Goal: Task Accomplishment & Management: Use online tool/utility

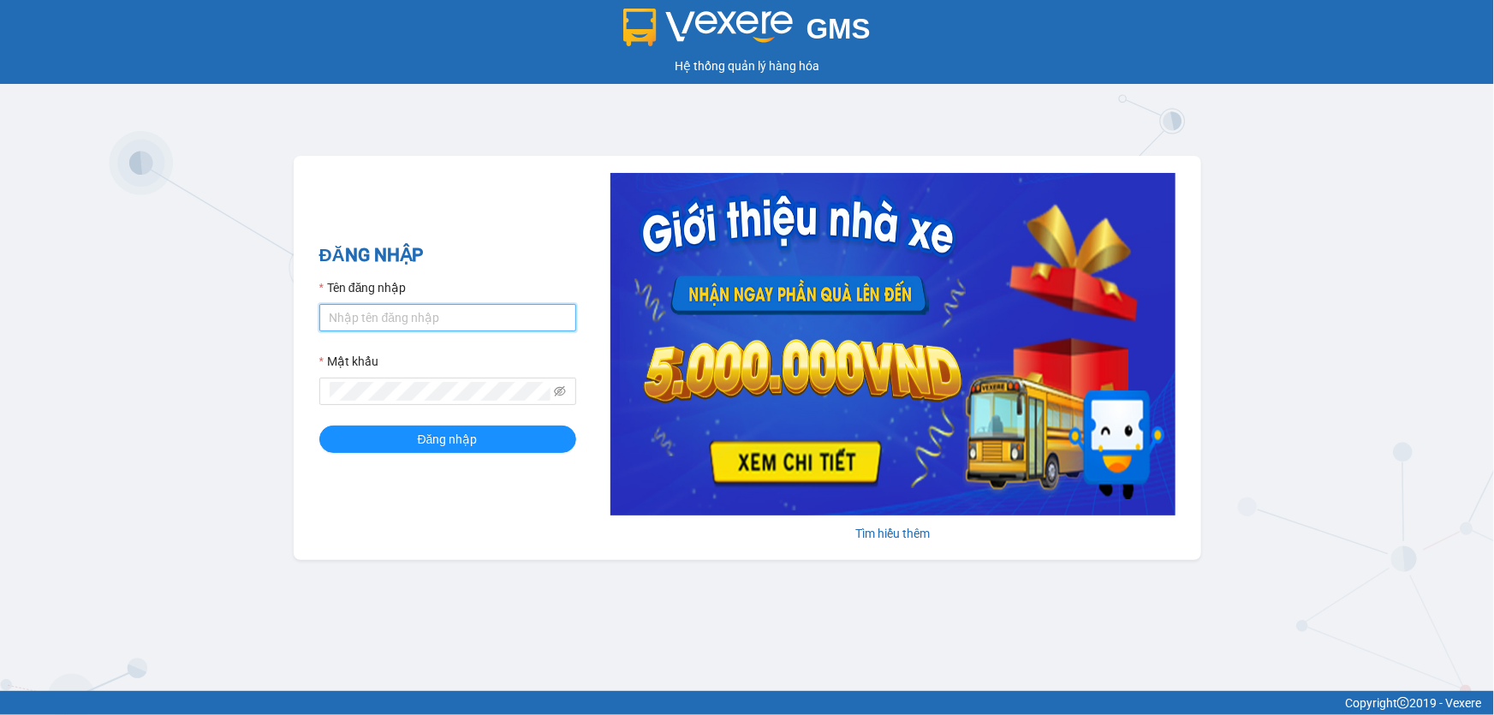
click at [361, 325] on input "Tên đăng nhập" at bounding box center [447, 317] width 257 height 27
type input "nttho.hhg"
click at [319, 426] on button "Đăng nhập" at bounding box center [447, 439] width 257 height 27
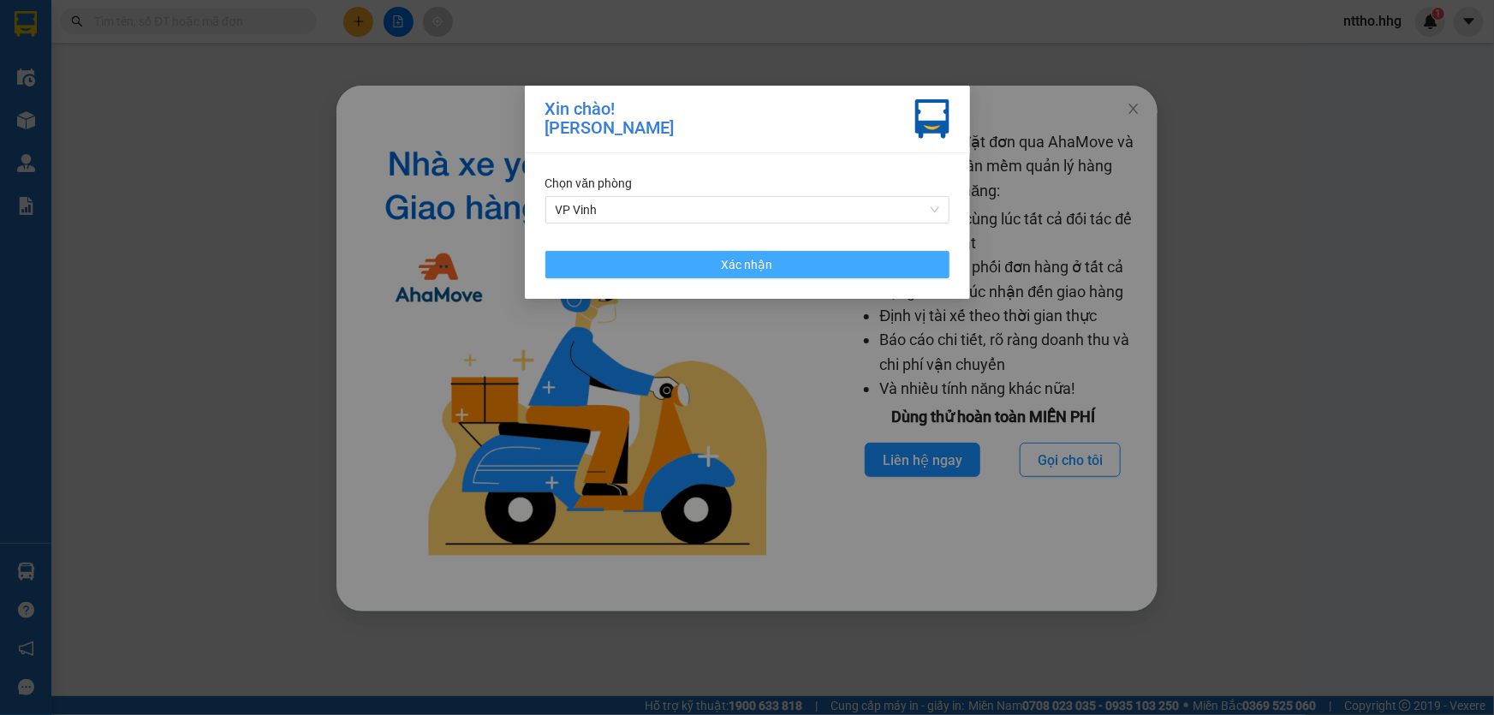
click at [706, 257] on button "Xác nhận" at bounding box center [747, 264] width 404 height 27
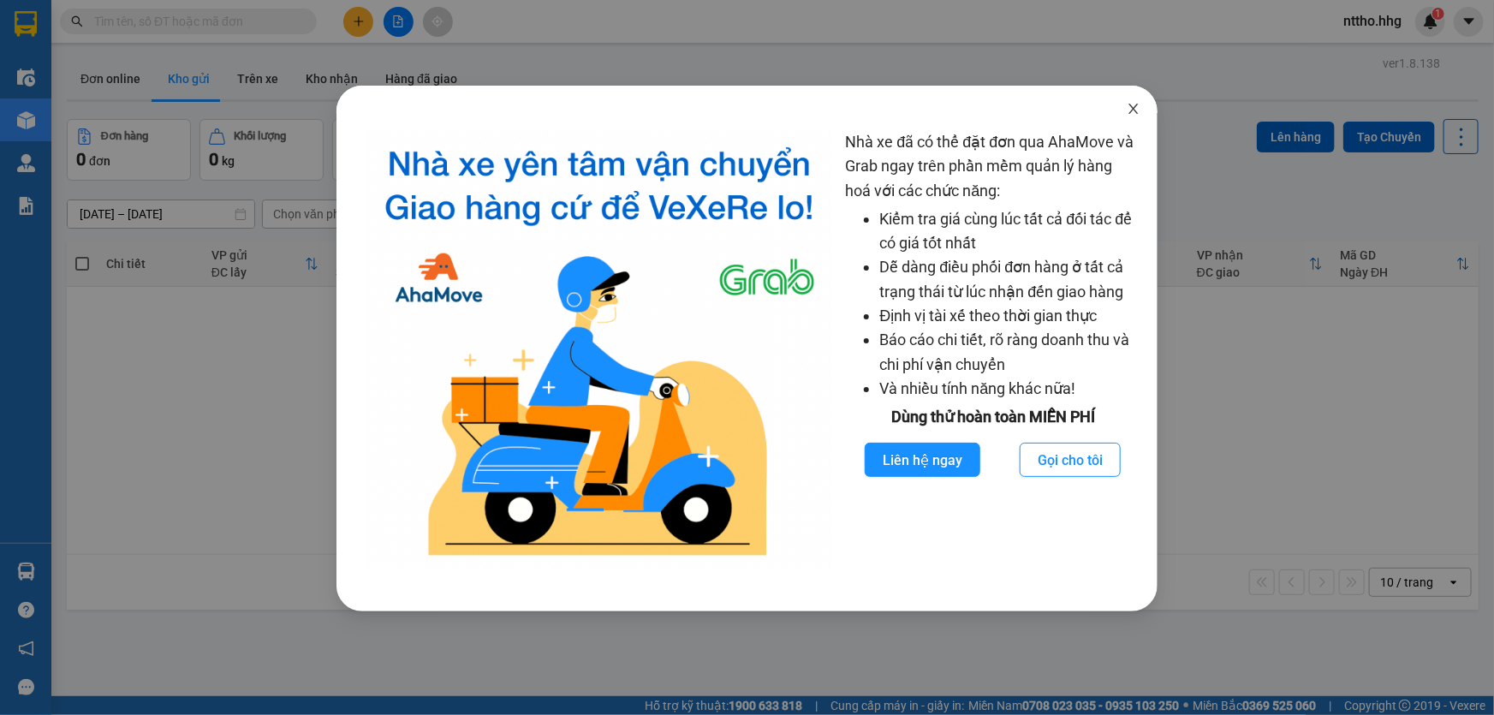
click at [1134, 105] on icon "close" at bounding box center [1134, 109] width 14 height 14
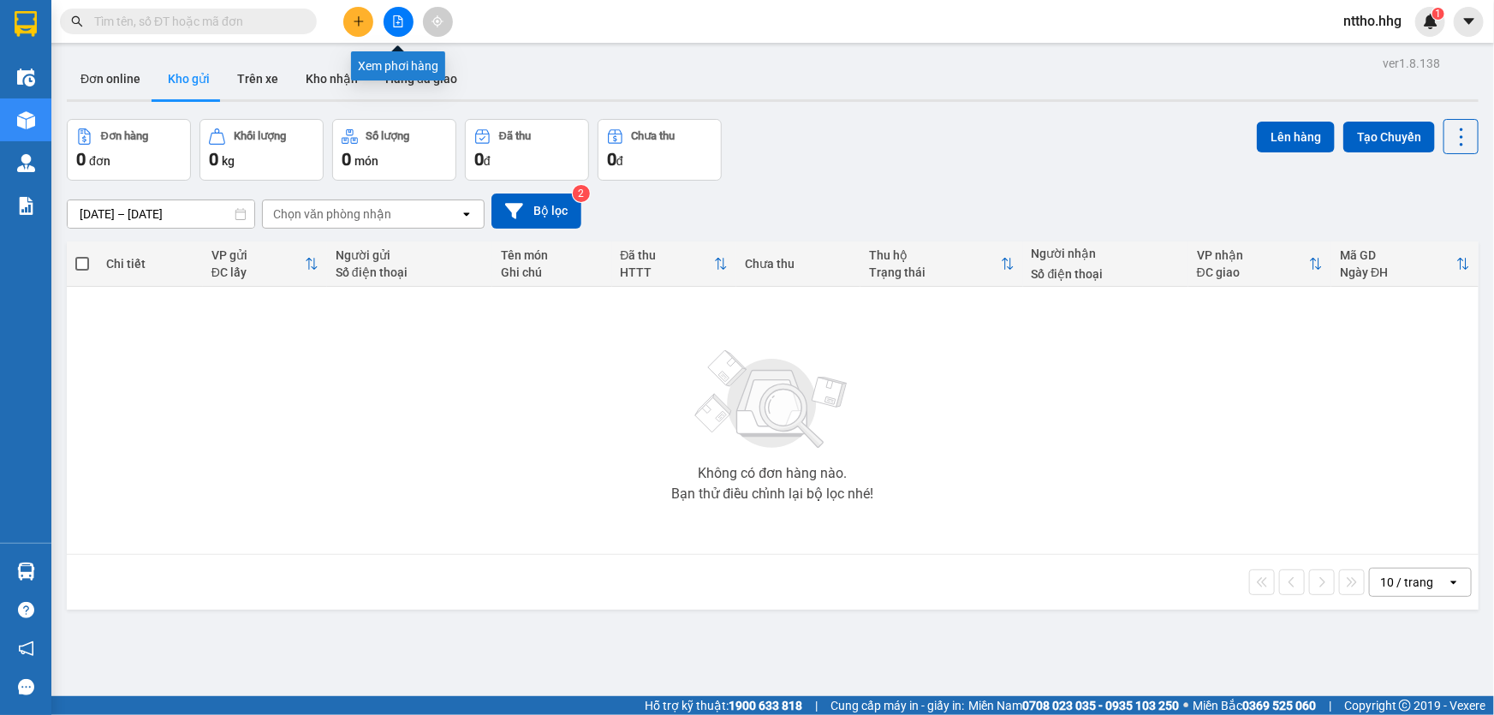
click at [402, 22] on icon "file-add" at bounding box center [398, 21] width 9 height 12
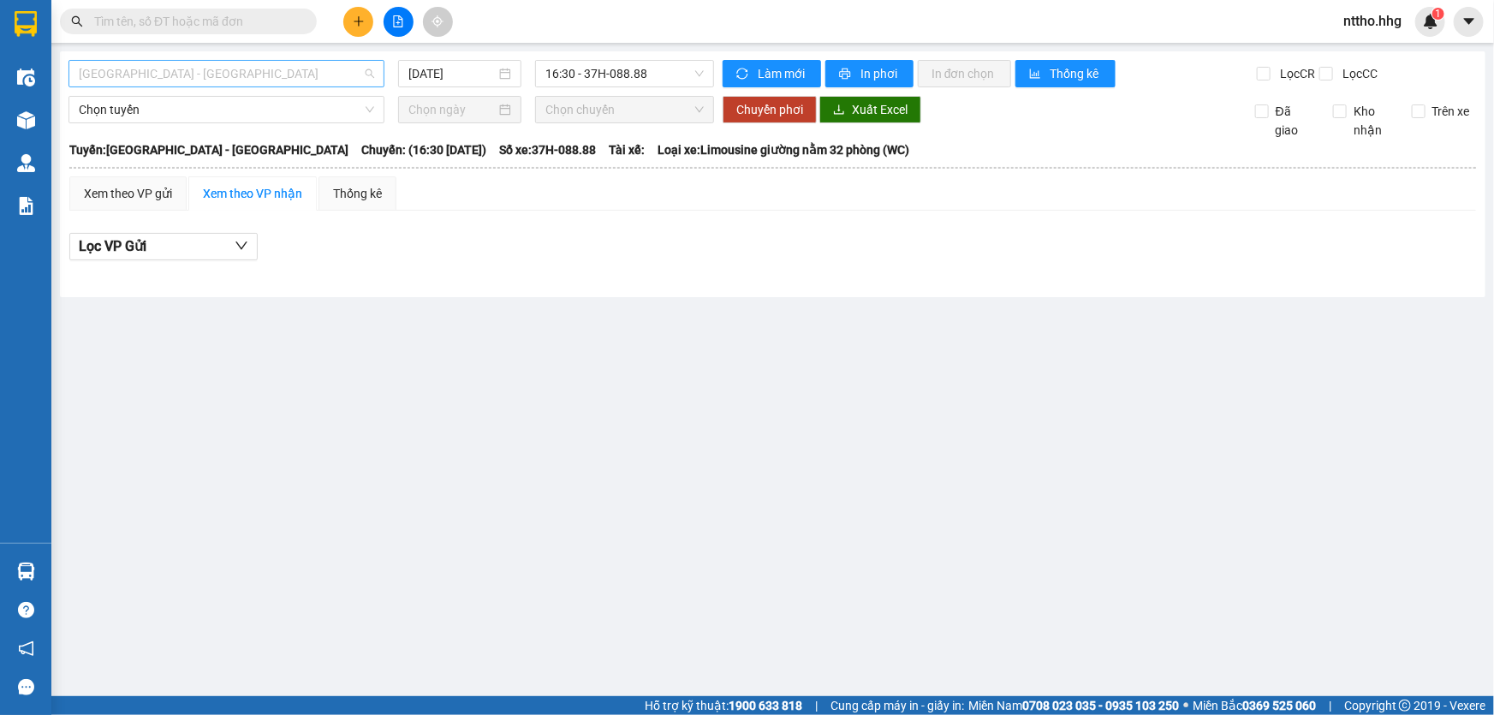
click at [178, 72] on span "Quảng Ngãi - Con Cuông" at bounding box center [226, 74] width 295 height 26
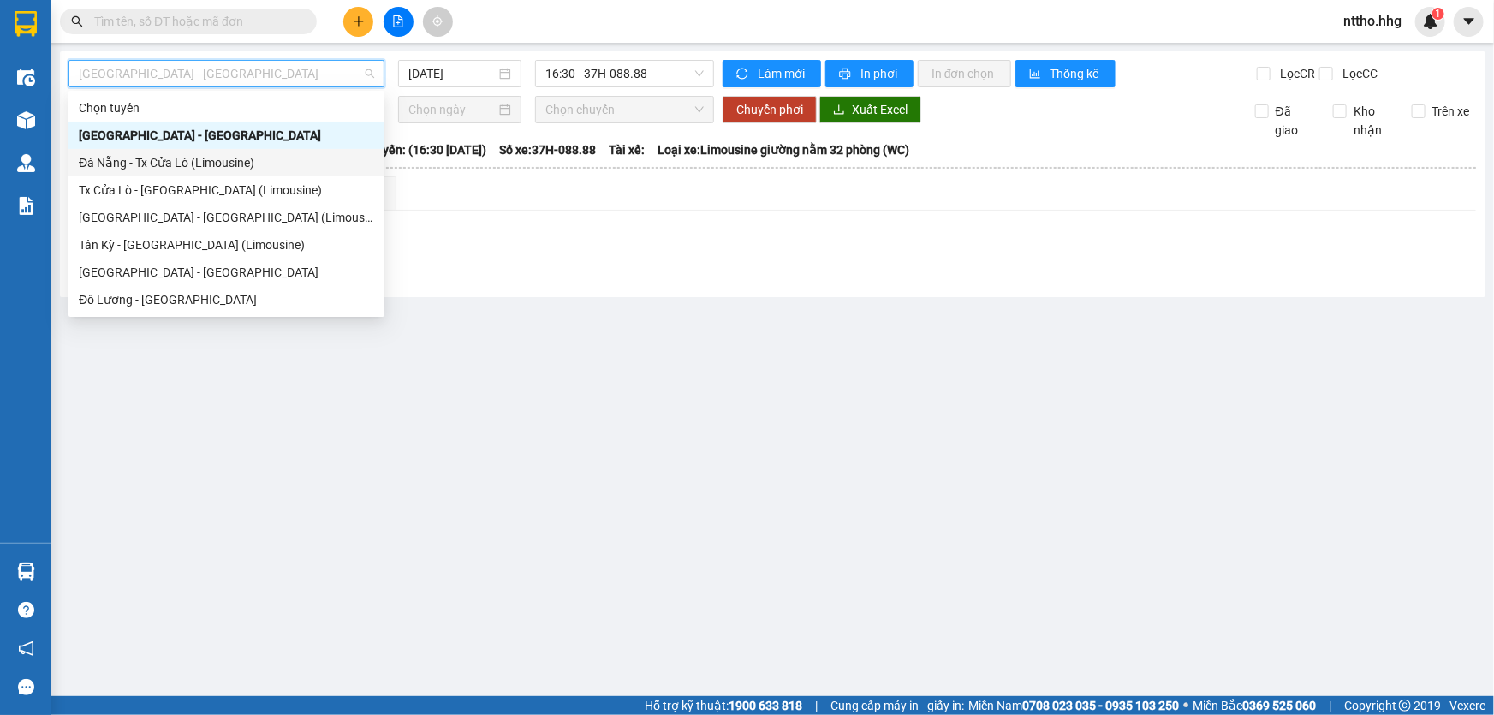
click at [140, 163] on div "Đà Nẵng - Tx Cửa Lò (Limousine)" at bounding box center [226, 162] width 295 height 19
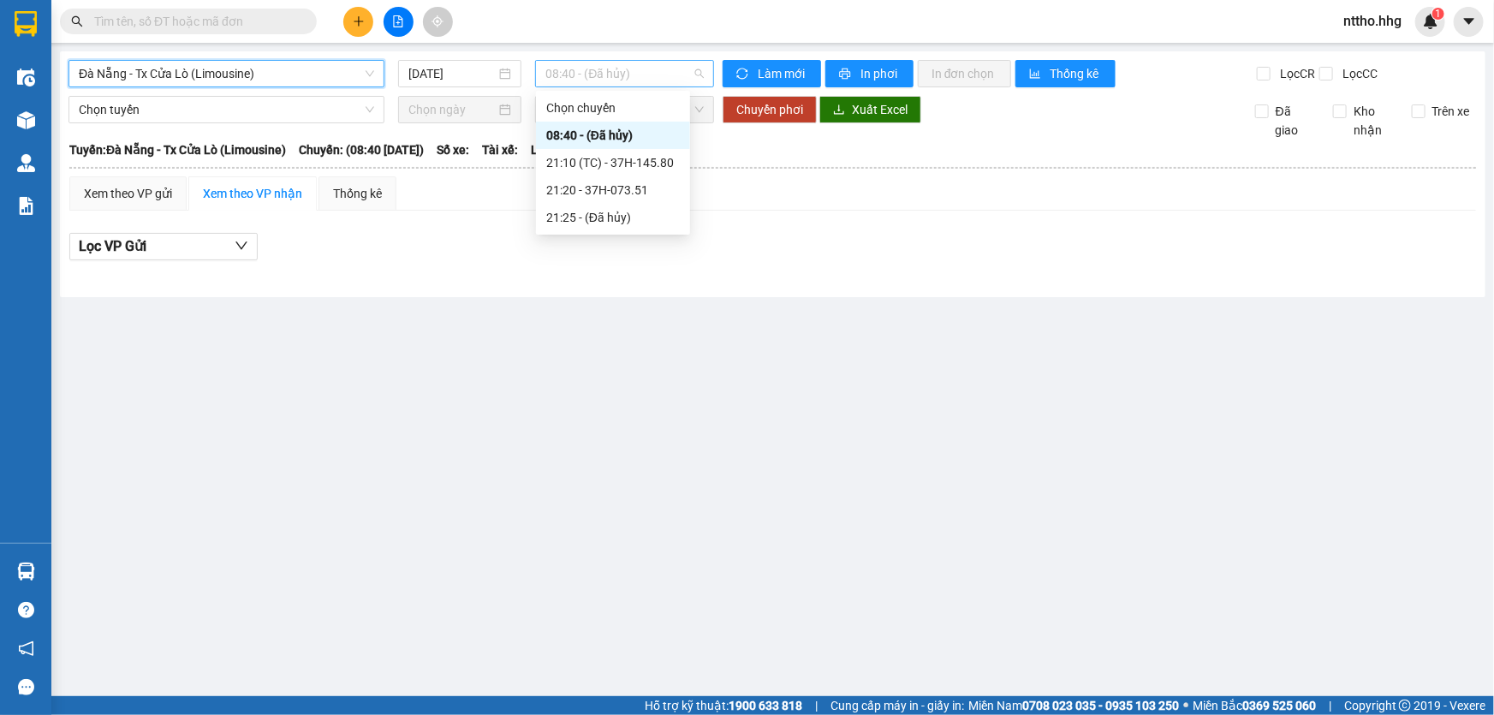
click at [617, 78] on span "08:40 - (Đã hủy)" at bounding box center [624, 74] width 158 height 26
click at [649, 159] on div "21:10 (TC) - 37H-145.80" at bounding box center [613, 162] width 134 height 19
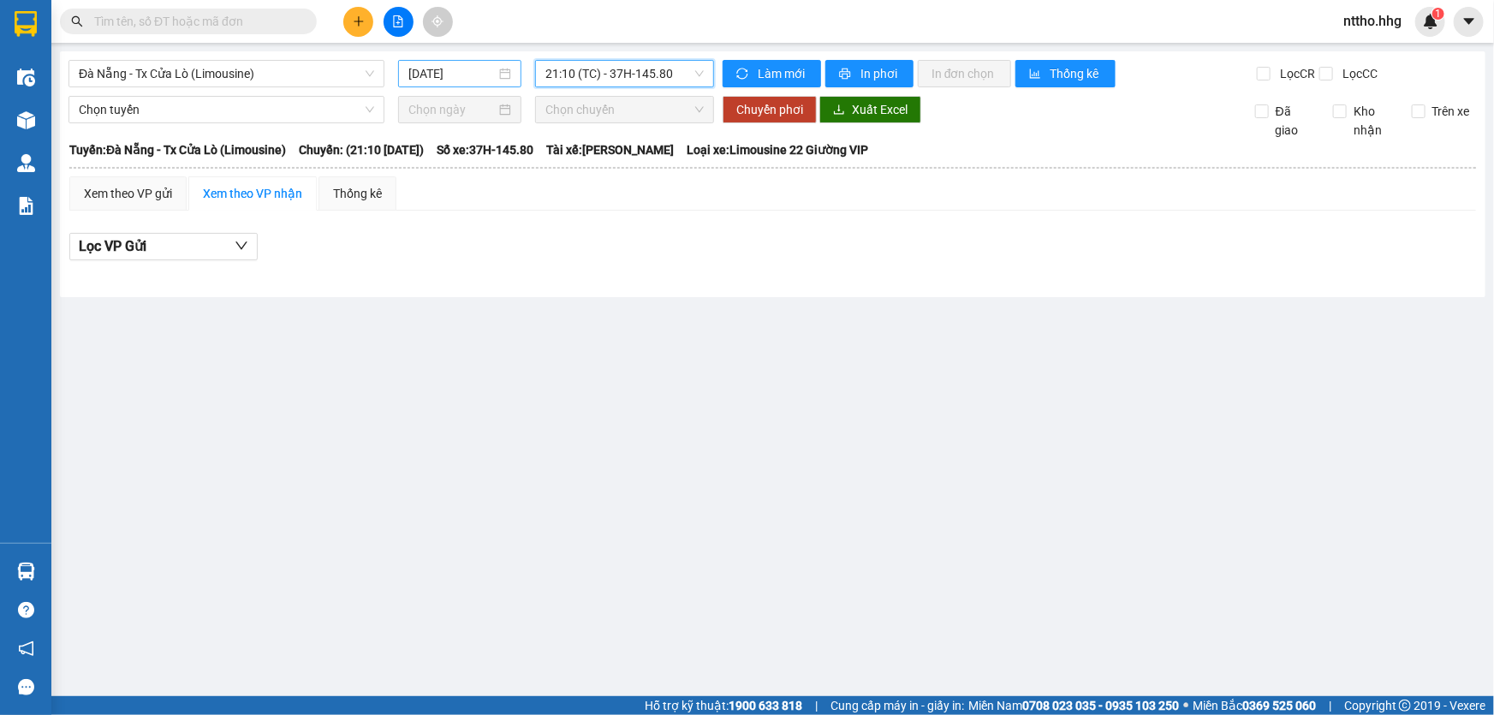
click at [454, 71] on input "13/08/2025" at bounding box center [451, 73] width 87 height 19
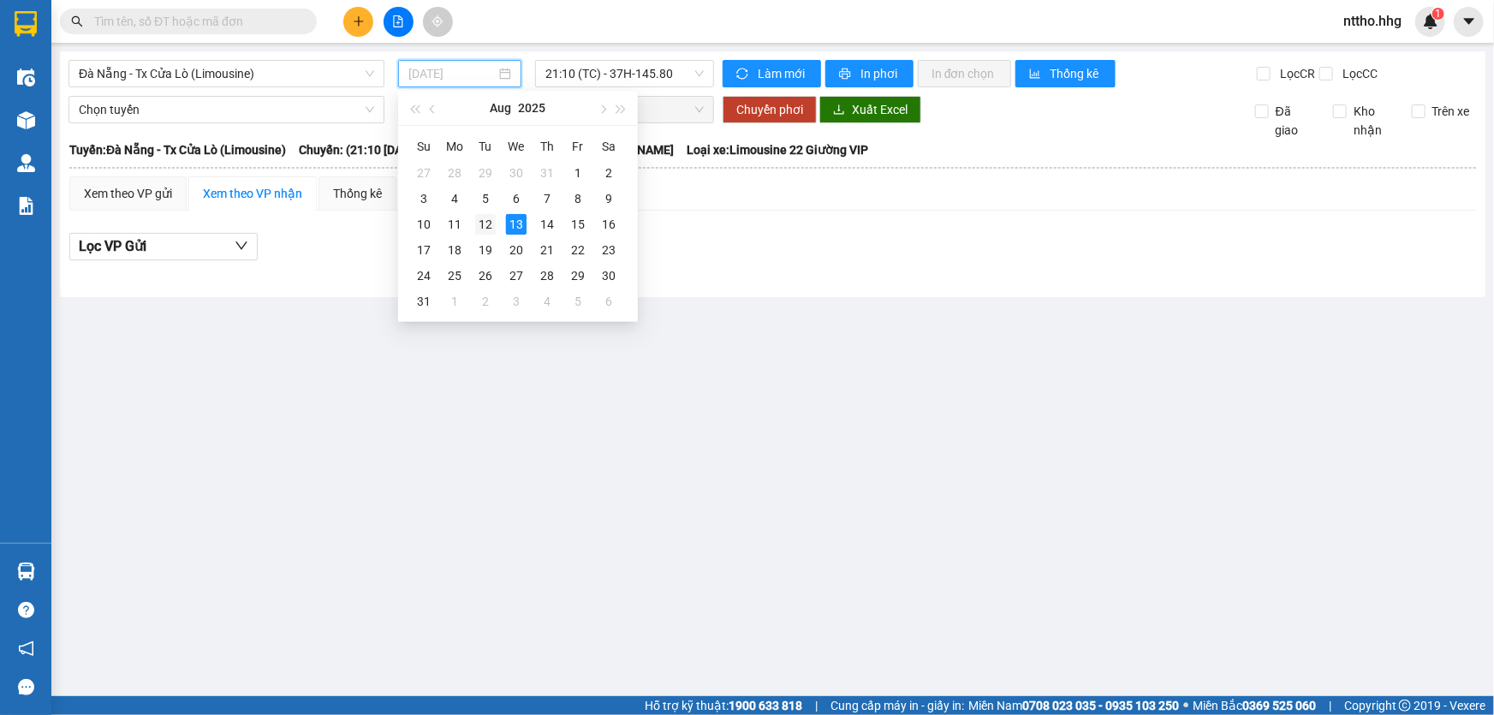
click at [484, 227] on div "12" at bounding box center [485, 224] width 21 height 21
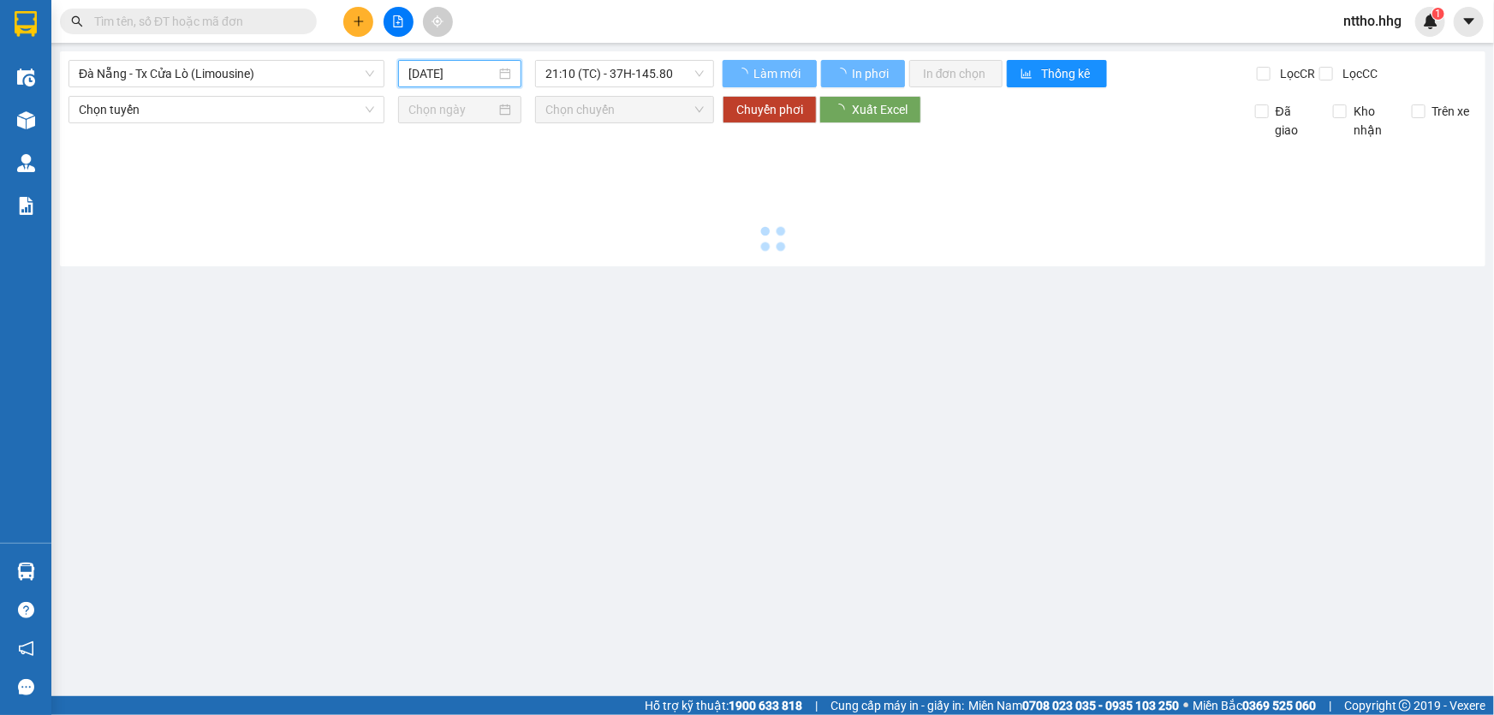
type input "12/08/2025"
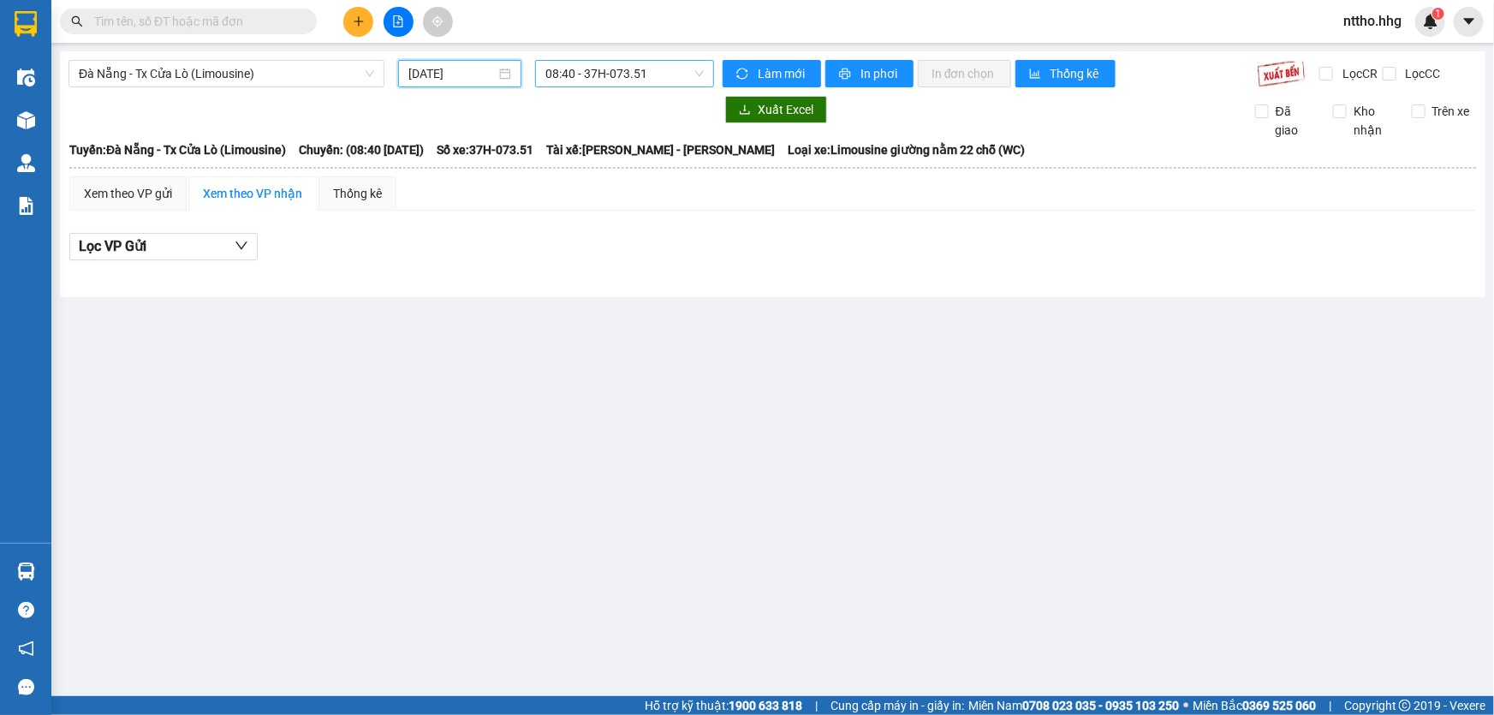
click at [639, 76] on span "08:40 - 37H-073.51" at bounding box center [624, 74] width 158 height 26
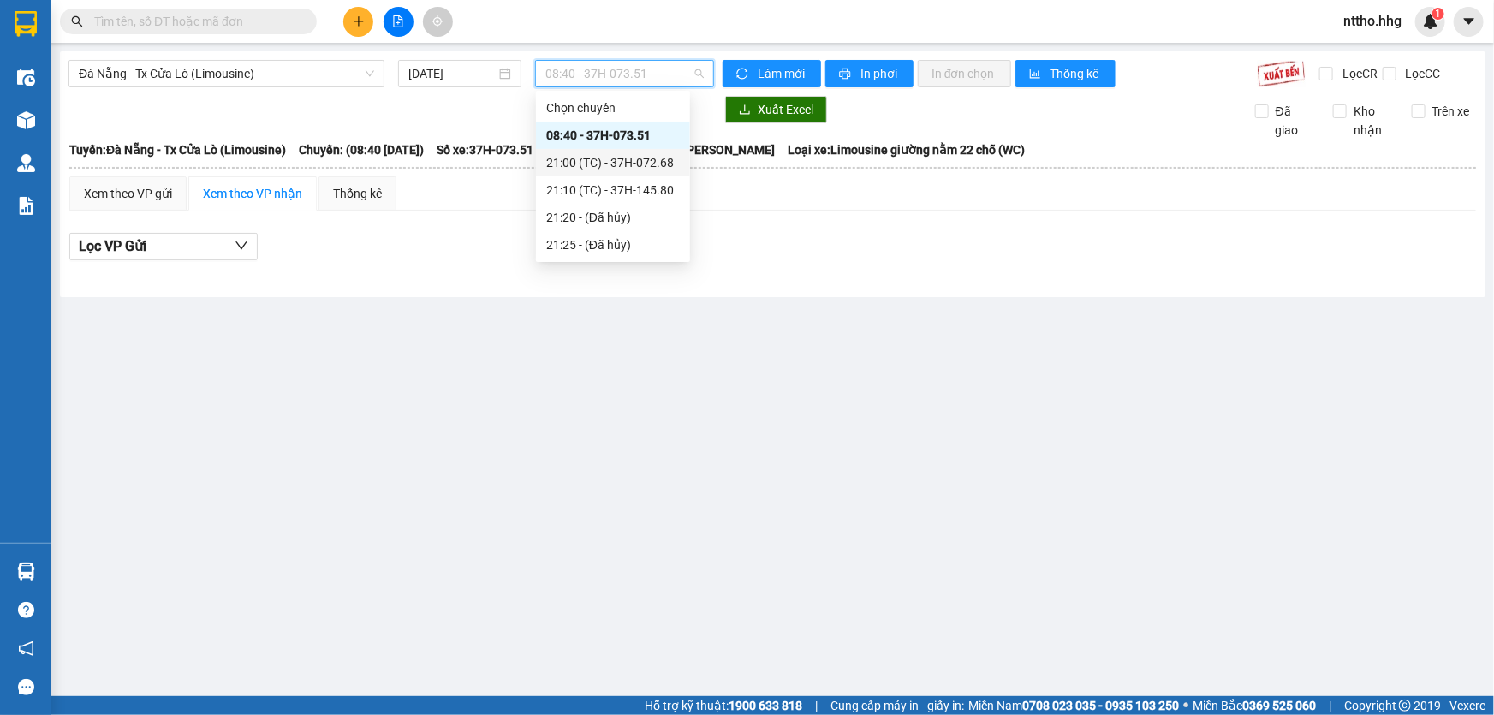
click at [641, 167] on div "21:00 (TC) - 37H-072.68" at bounding box center [613, 162] width 134 height 19
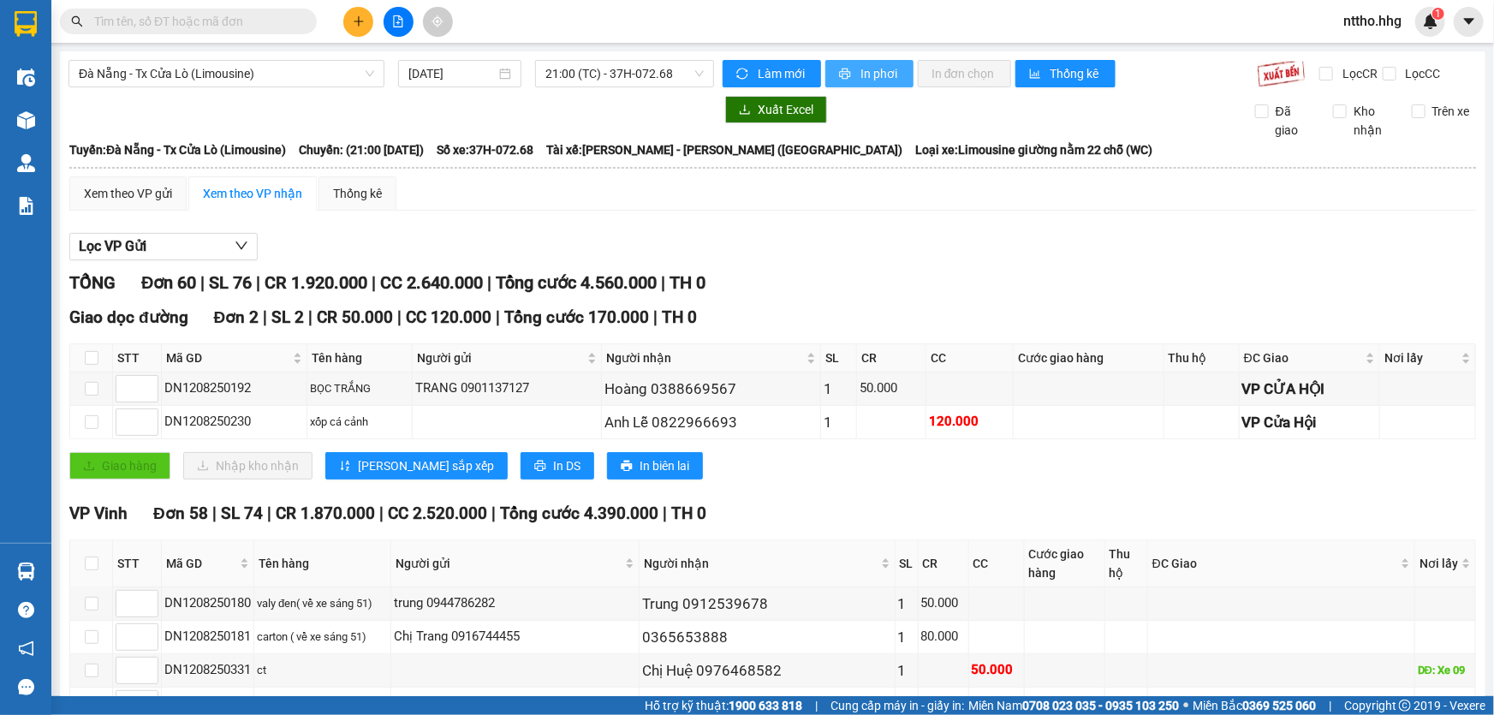
click at [861, 69] on span "In phơi" at bounding box center [880, 73] width 39 height 19
